Goal: Task Accomplishment & Management: Complete application form

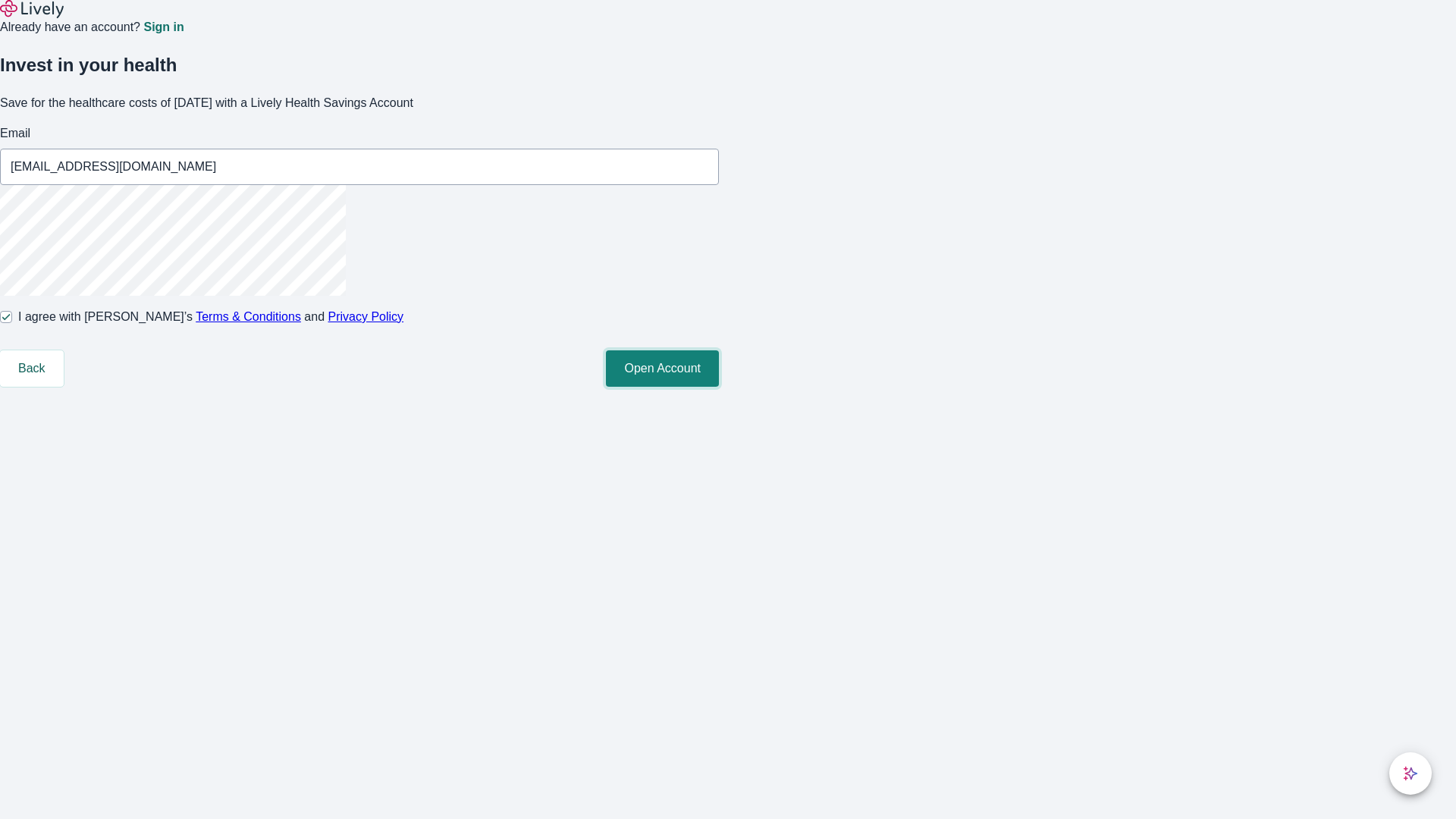
click at [719, 387] on button "Open Account" at bounding box center [662, 369] width 113 height 36
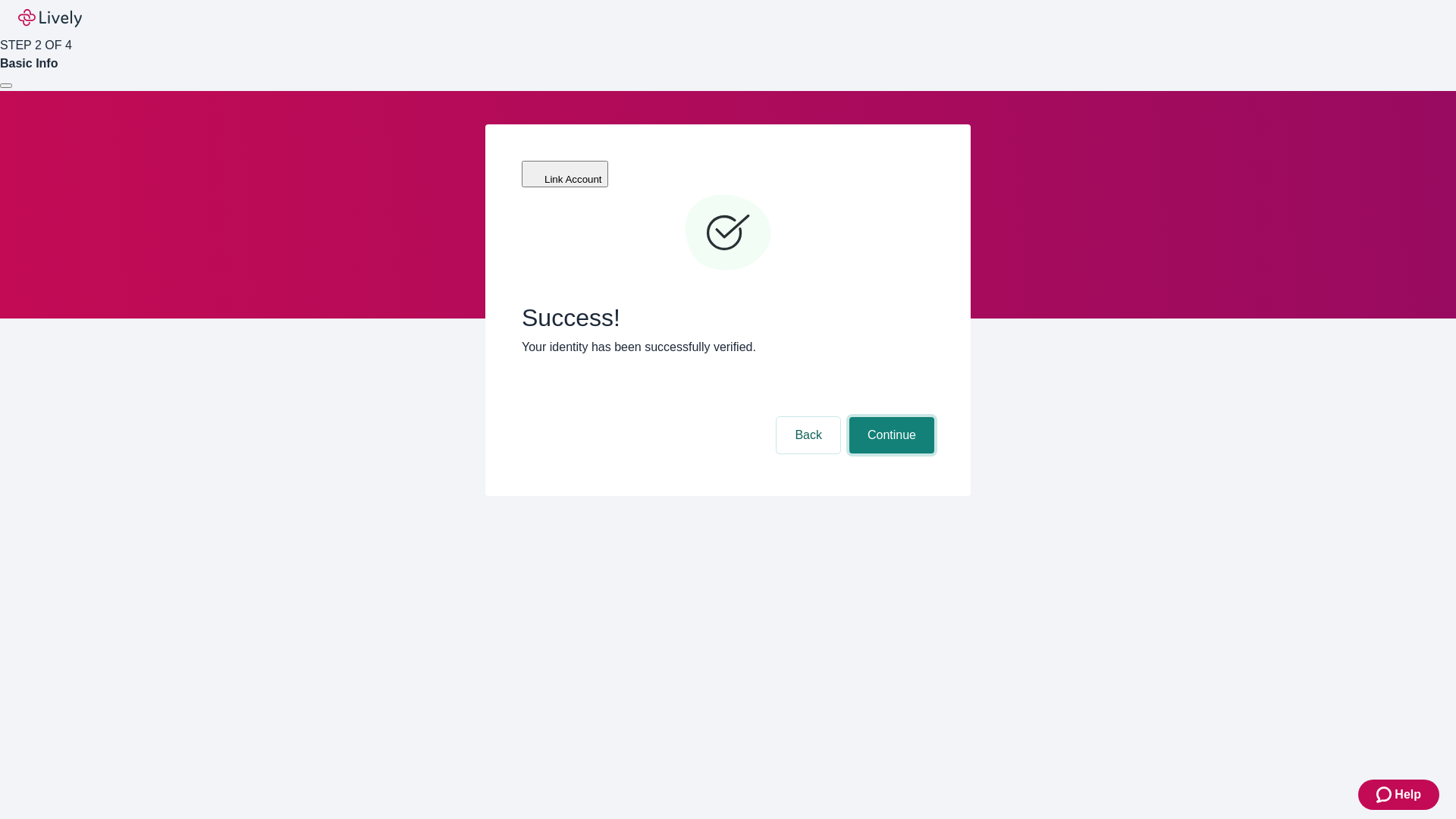
click at [889, 417] on button "Continue" at bounding box center [892, 435] width 85 height 36
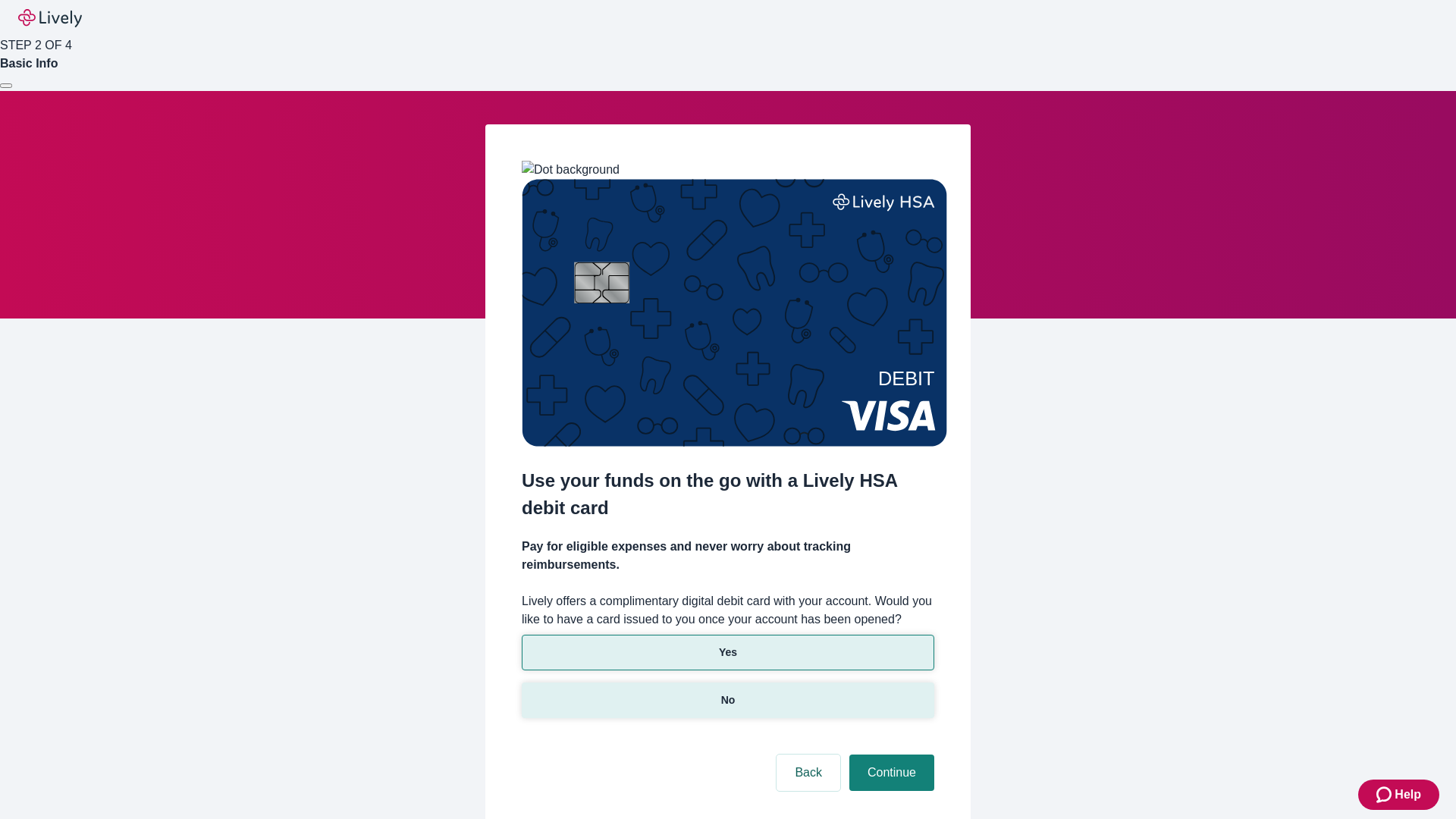
click at [728, 692] on p "No" at bounding box center [728, 699] width 14 height 16
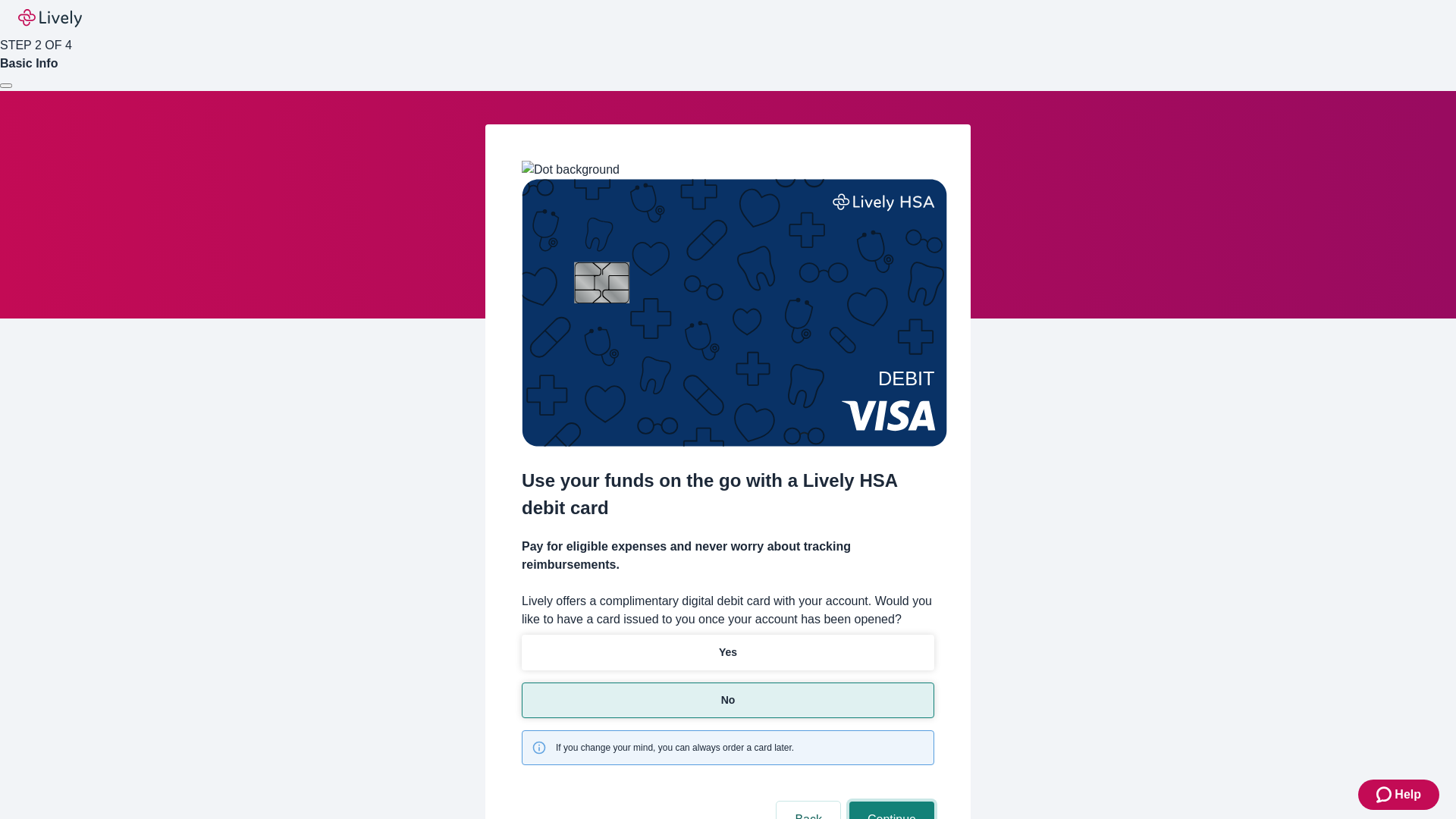
click at [889, 802] on button "Continue" at bounding box center [892, 820] width 85 height 36
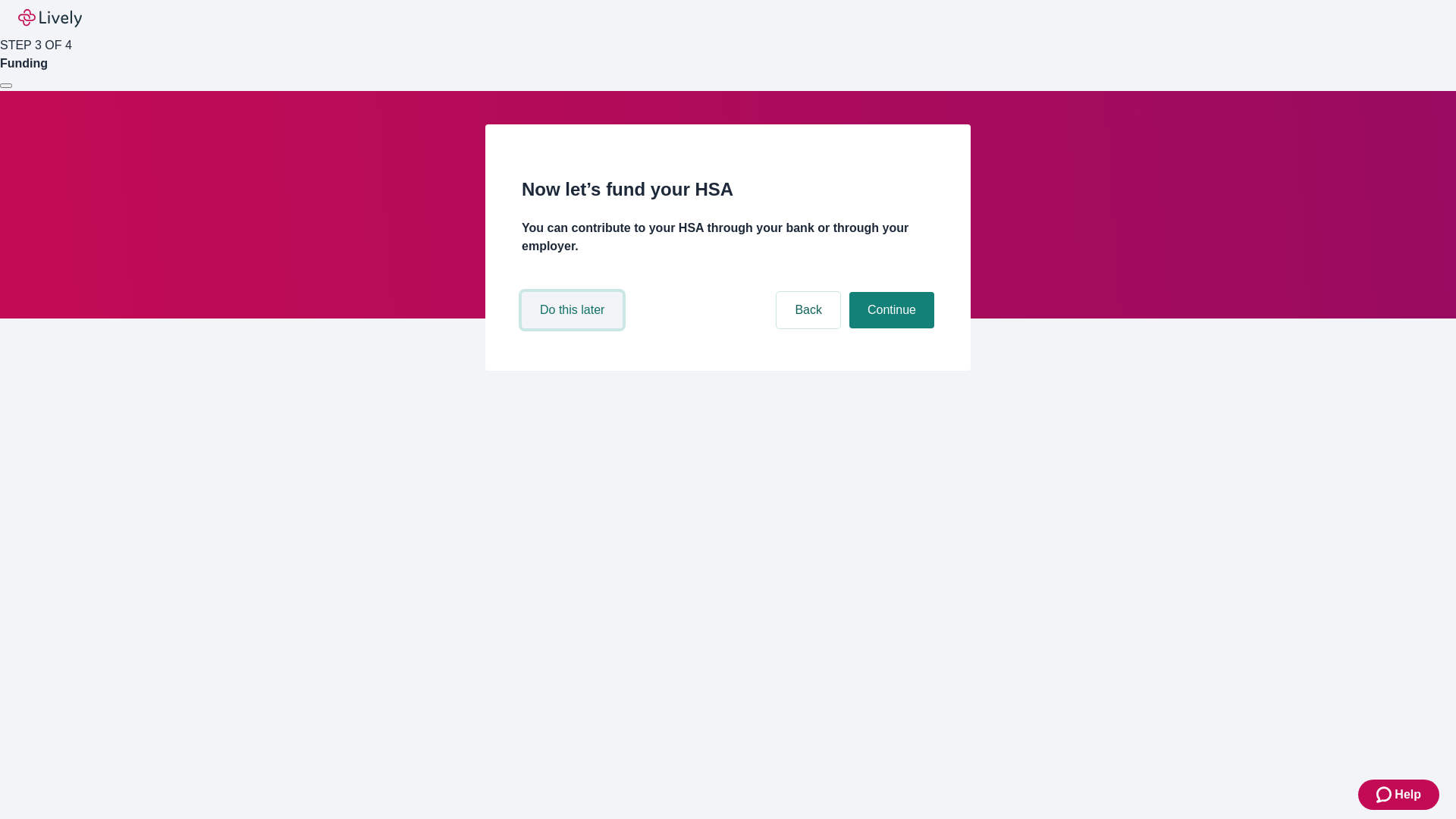
click at [574, 328] on button "Do this later" at bounding box center [573, 310] width 101 height 36
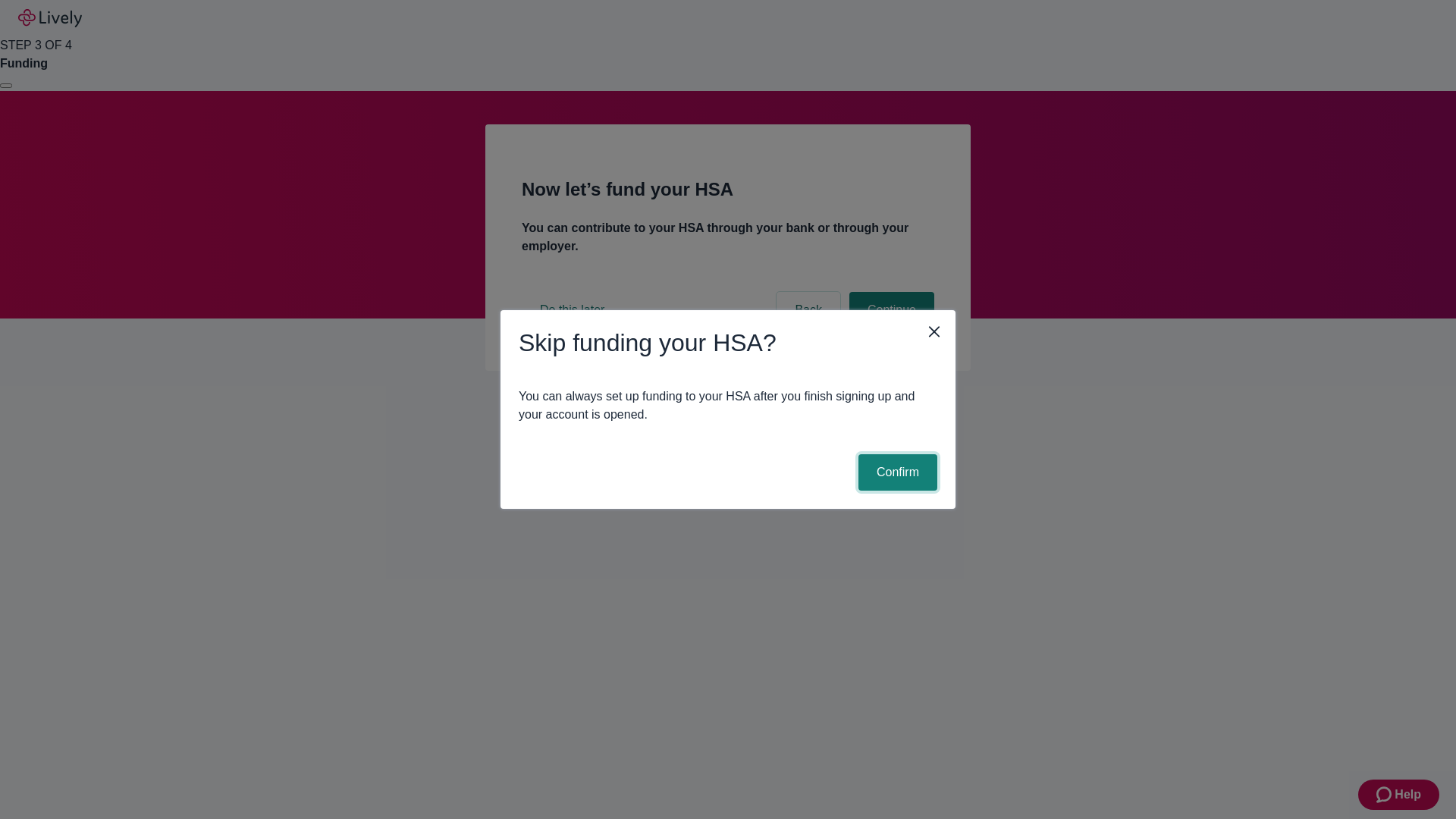
click at [896, 473] on button "Confirm" at bounding box center [898, 473] width 79 height 36
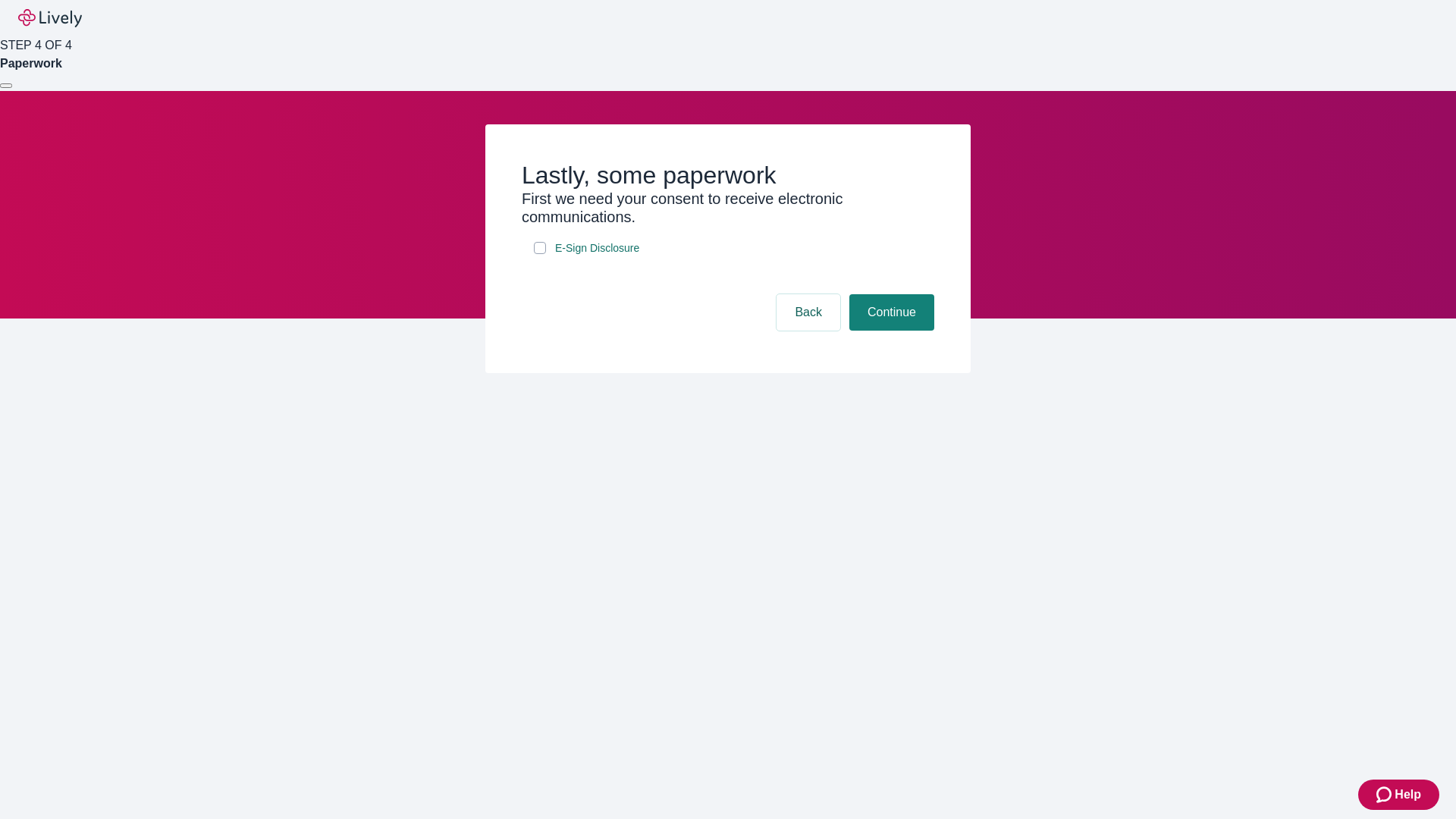
click at [540, 254] on input "E-Sign Disclosure" at bounding box center [540, 247] width 12 height 12
checkbox input "true"
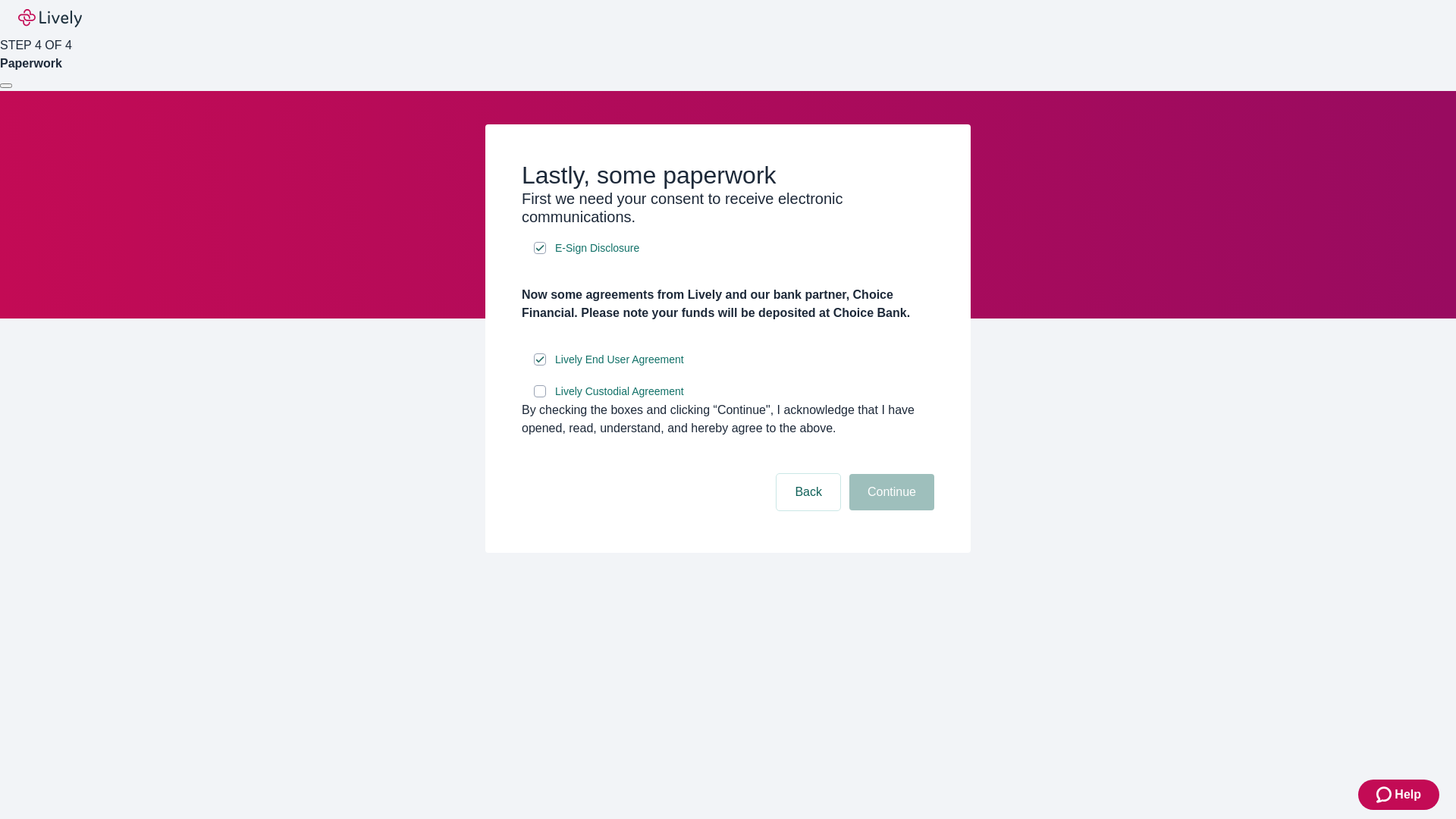
click at [540, 398] on input "Lively Custodial Agreement" at bounding box center [540, 391] width 12 height 12
checkbox input "true"
click at [889, 511] on button "Continue" at bounding box center [892, 492] width 85 height 36
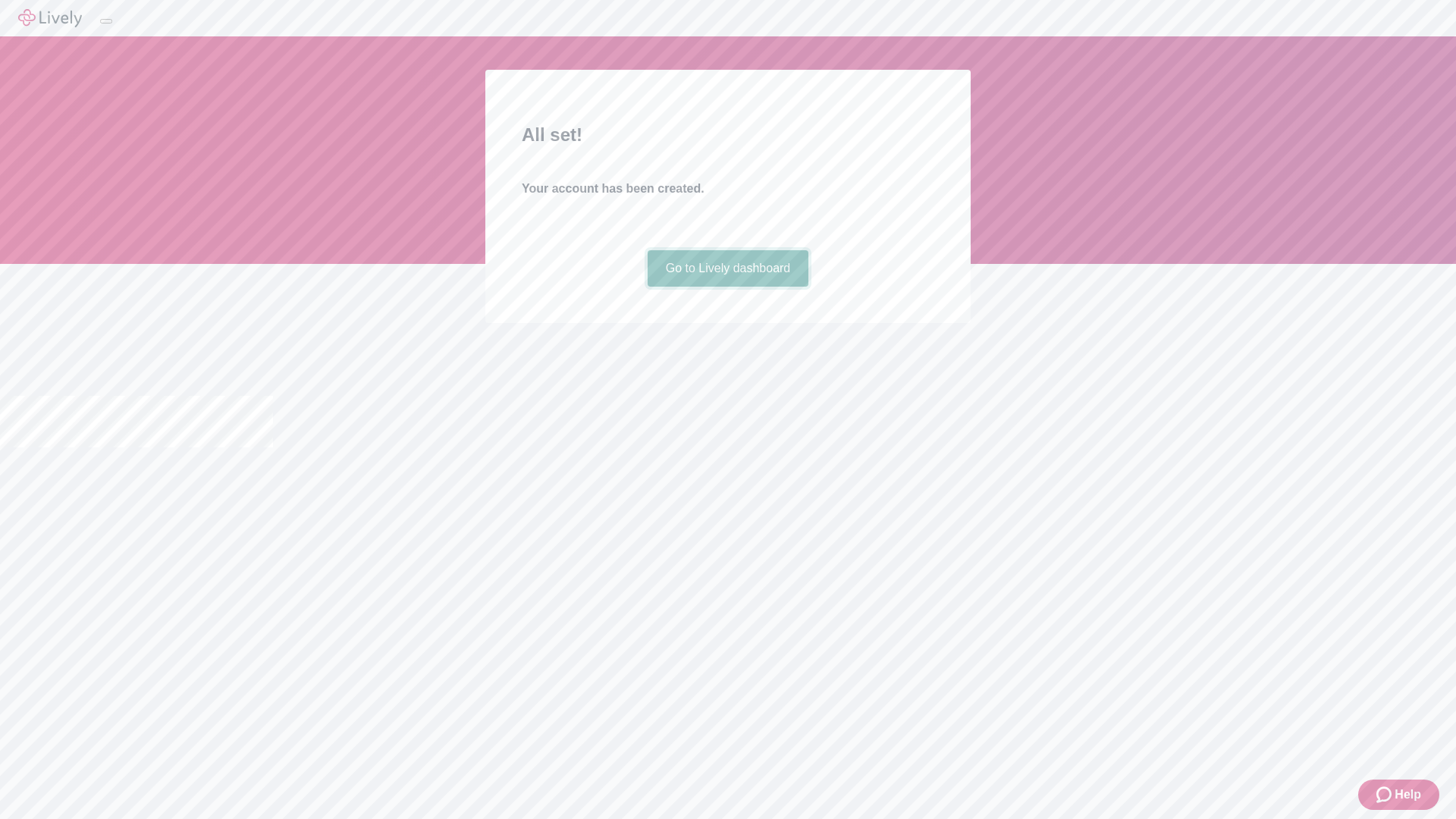
click at [728, 287] on link "Go to Lively dashboard" at bounding box center [728, 268] width 162 height 36
